Goal: Task Accomplishment & Management: Complete application form

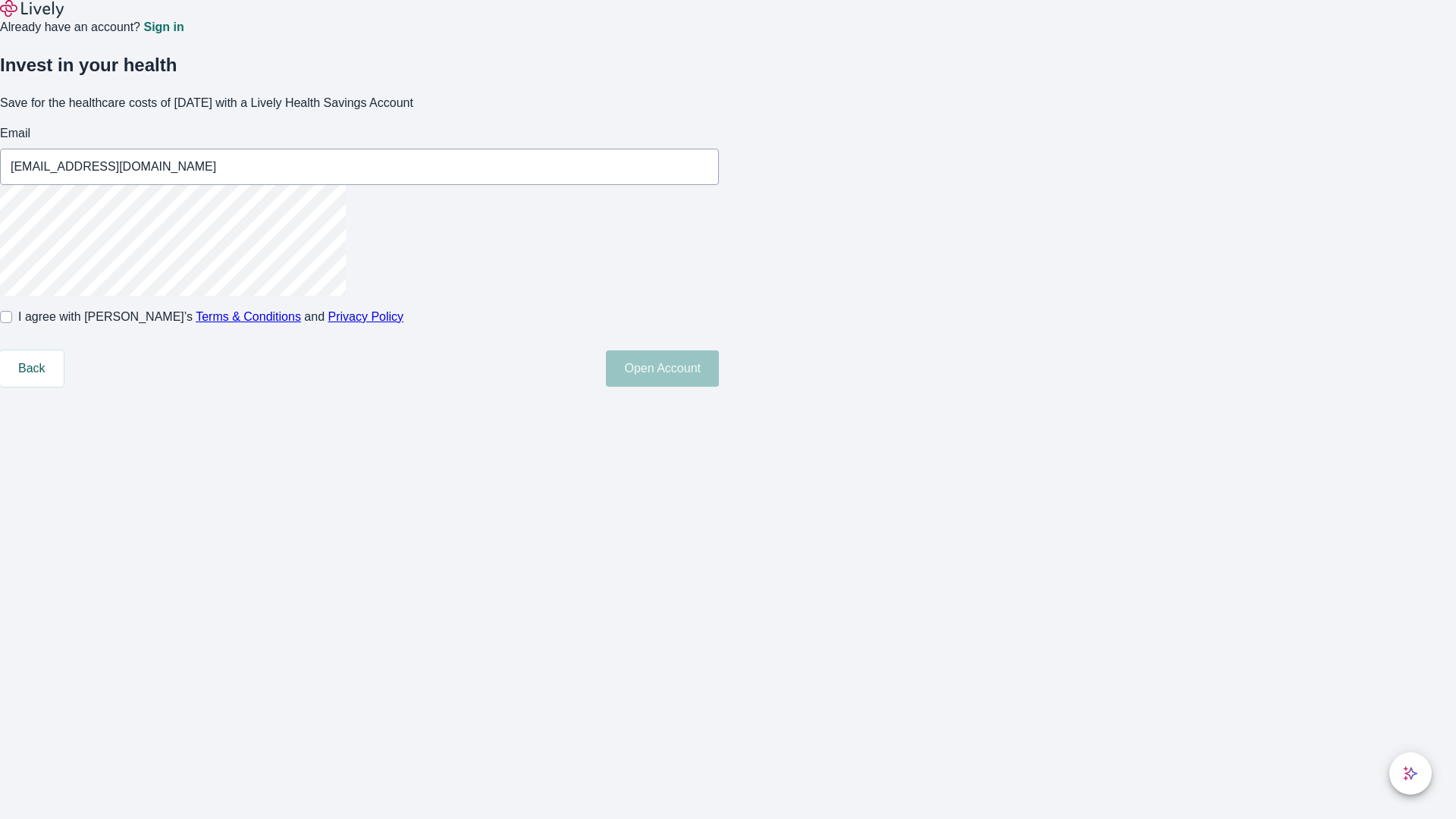
click at [12, 323] on input "I agree with Lively’s Terms & Conditions and Privacy Policy" at bounding box center [6, 317] width 12 height 12
checkbox input "true"
click at [719, 387] on button "Open Account" at bounding box center [662, 368] width 113 height 36
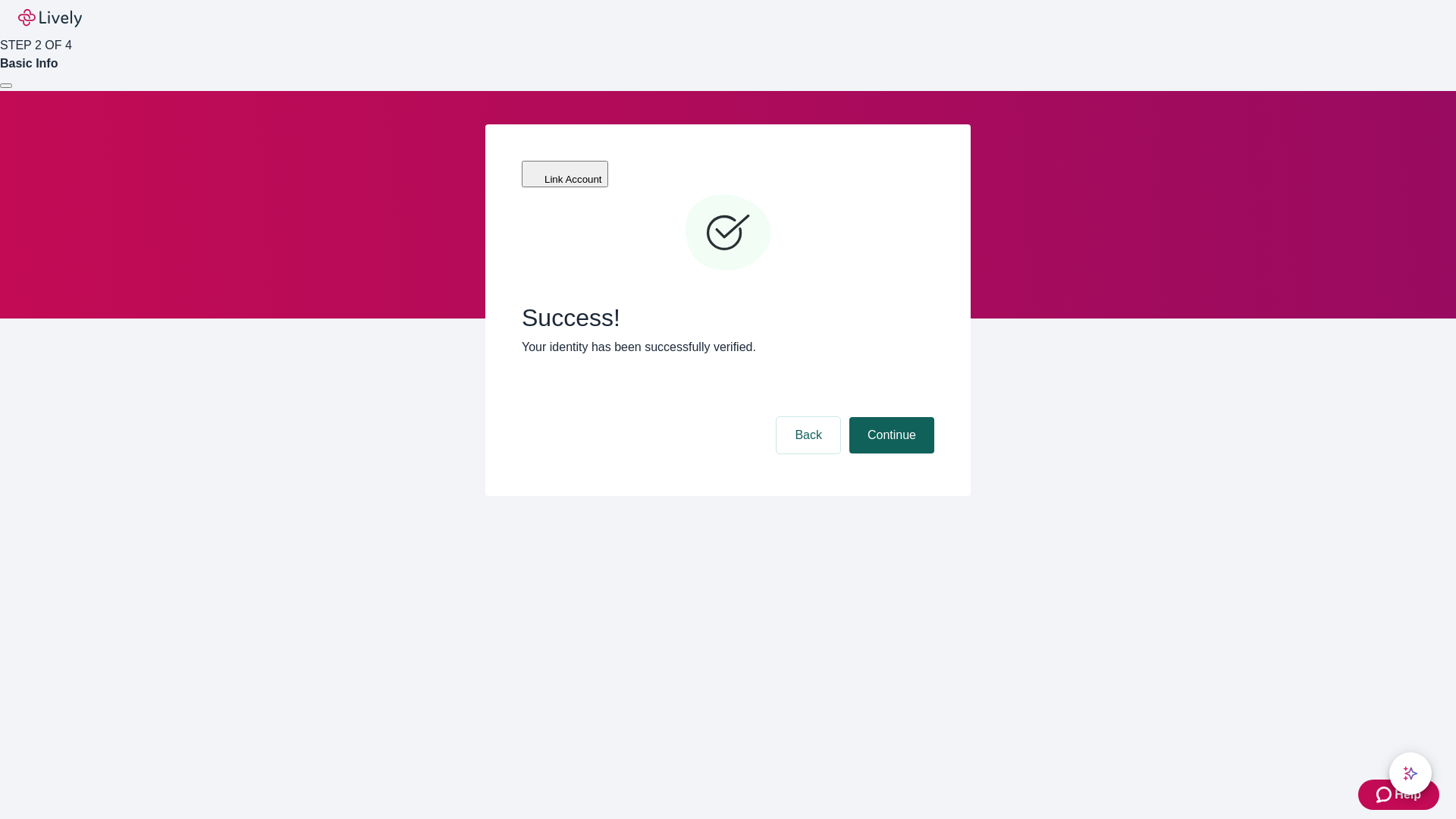
click at [890, 417] on button "Continue" at bounding box center [891, 435] width 85 height 36
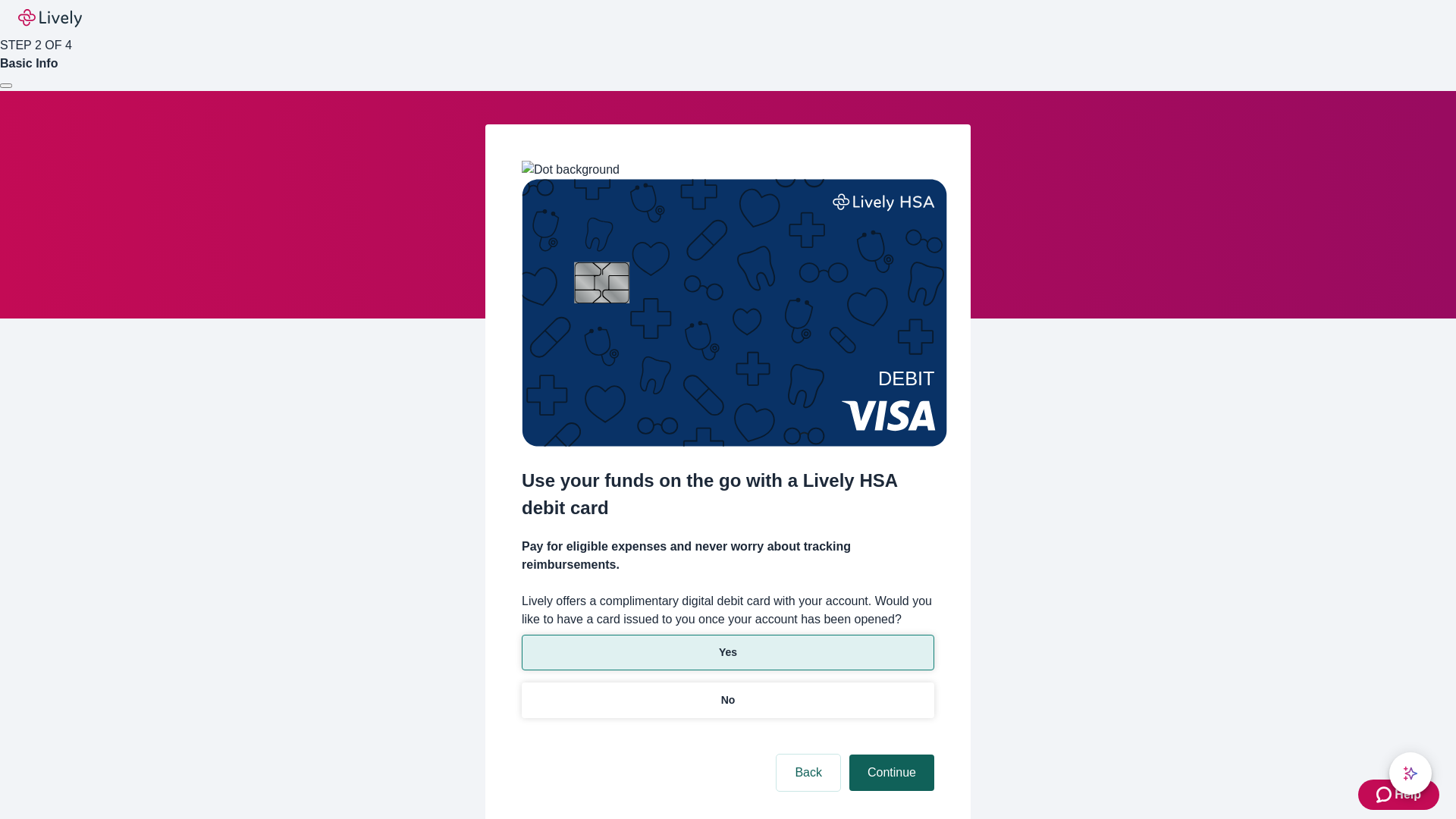
click at [727, 645] on p "Yes" at bounding box center [728, 653] width 19 height 16
click at [890, 754] on button "Continue" at bounding box center [891, 772] width 85 height 36
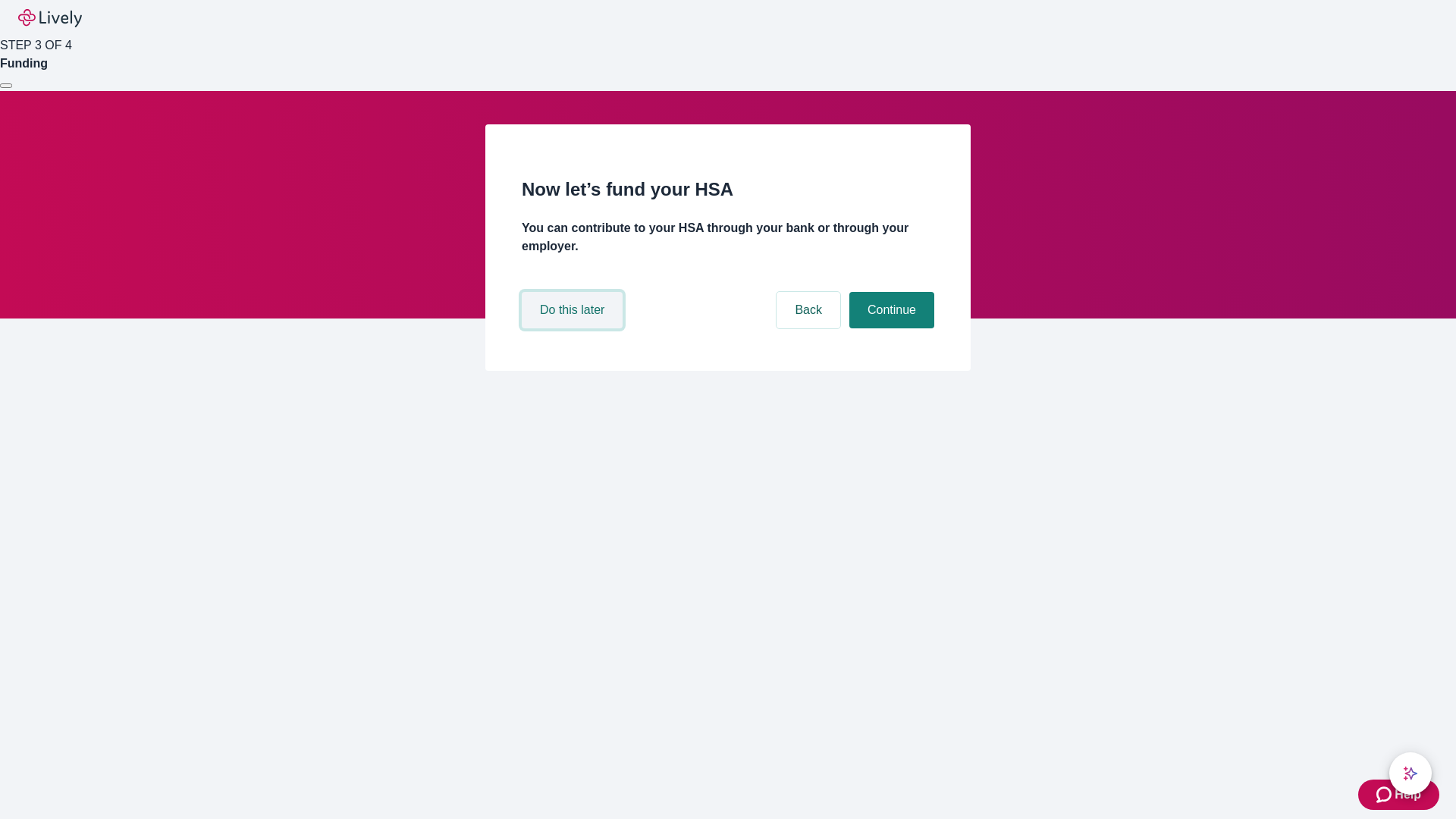
click at [574, 328] on button "Do this later" at bounding box center [572, 310] width 101 height 36
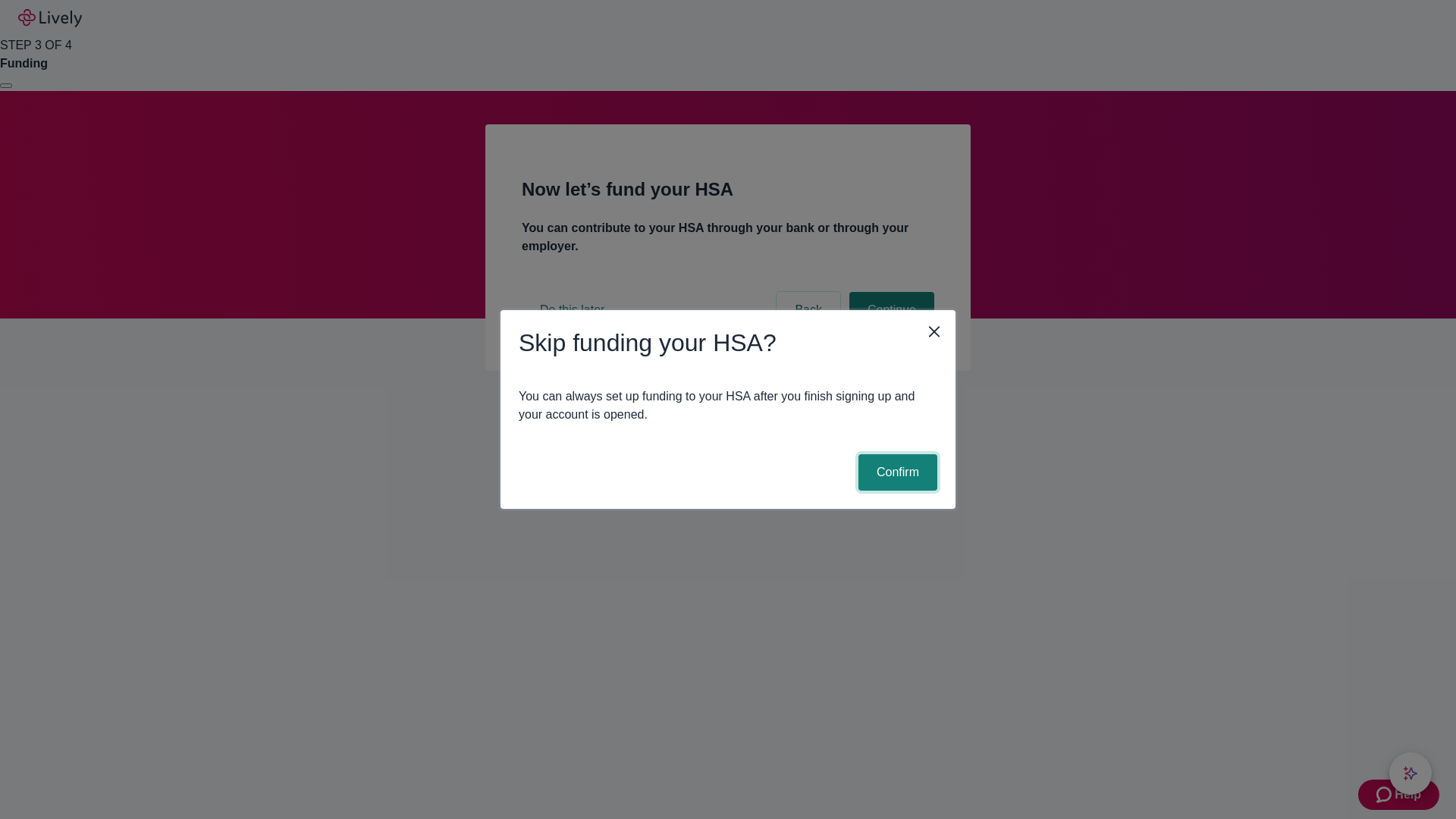
click at [896, 473] on button "Confirm" at bounding box center [897, 472] width 79 height 36
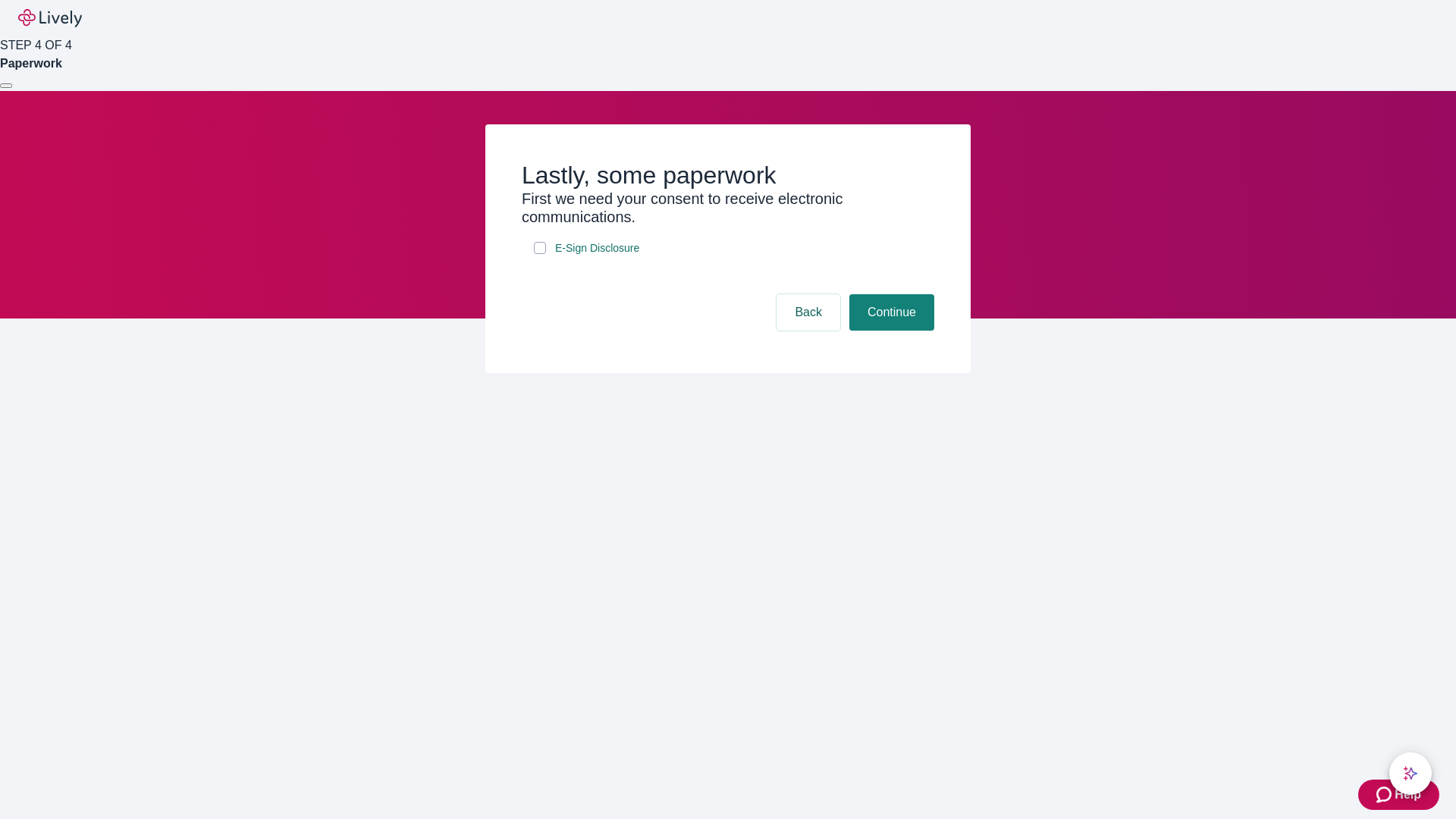
click at [540, 254] on input "E-Sign Disclosure" at bounding box center [540, 248] width 12 height 12
checkbox input "true"
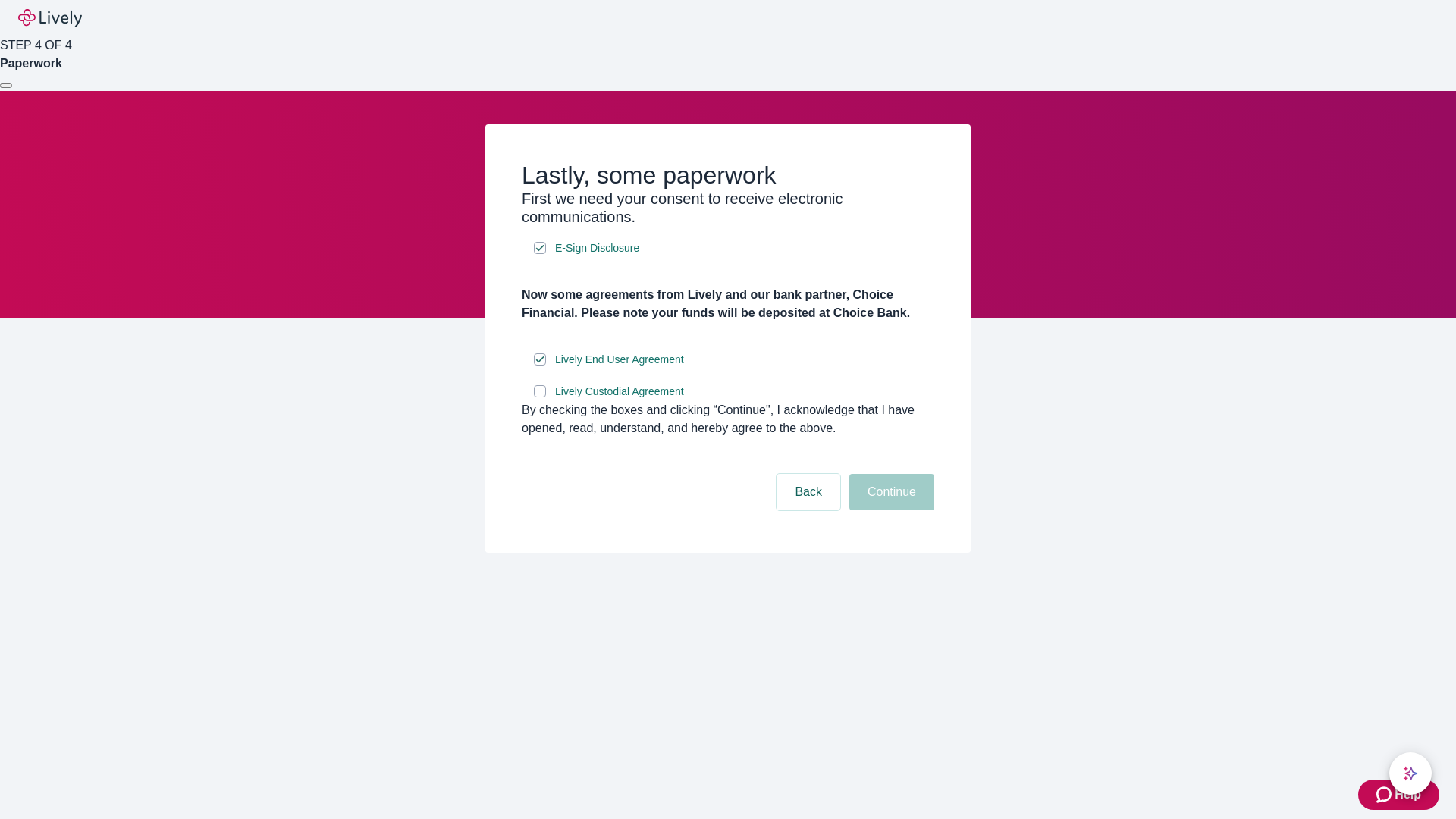
click at [540, 398] on input "Lively Custodial Agreement" at bounding box center [540, 391] width 12 height 12
checkbox input "true"
click at [890, 510] on button "Continue" at bounding box center [891, 491] width 85 height 36
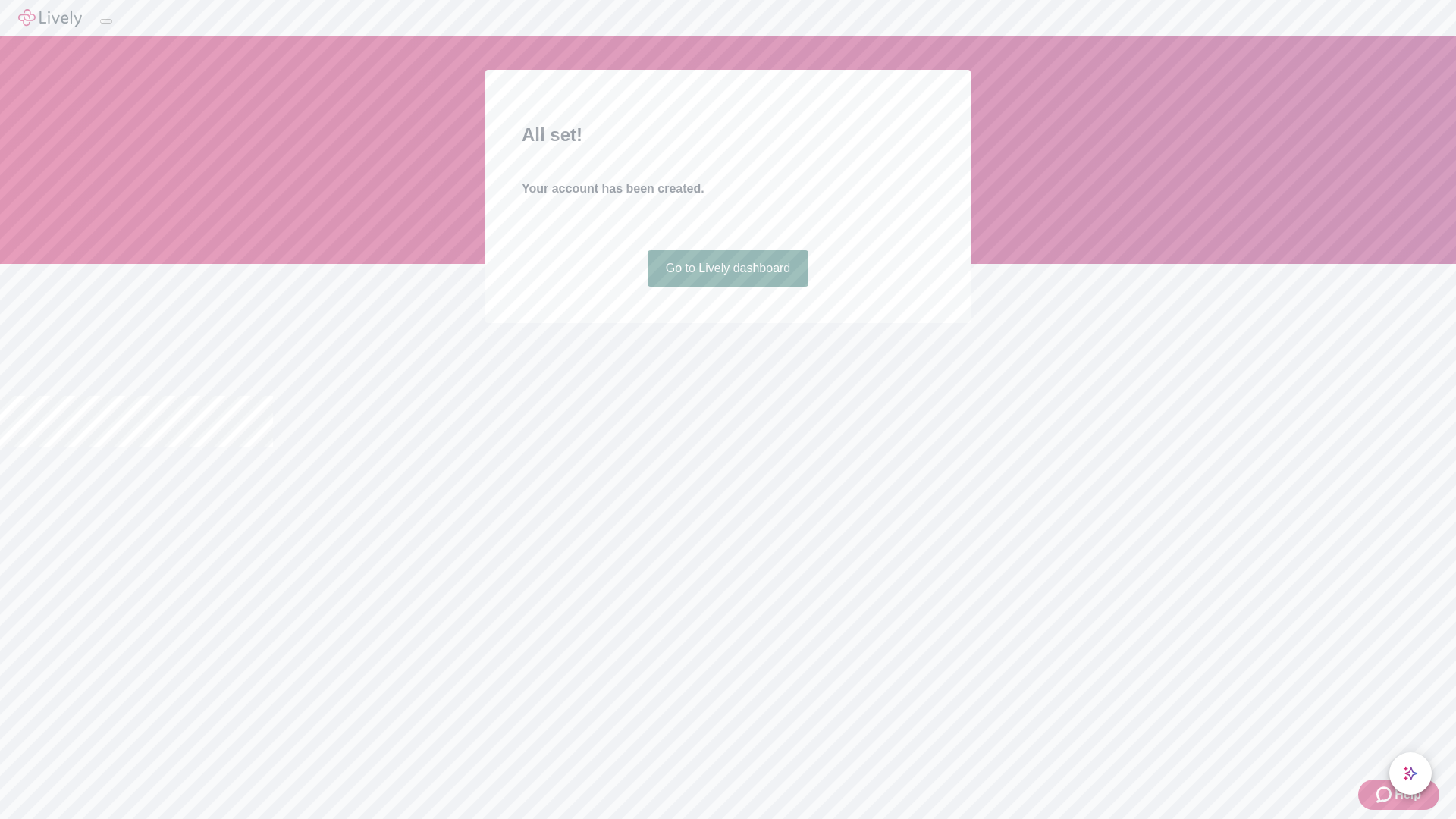
click at [727, 287] on link "Go to Lively dashboard" at bounding box center [728, 268] width 161 height 36
